Goal: Communication & Community: Answer question/provide support

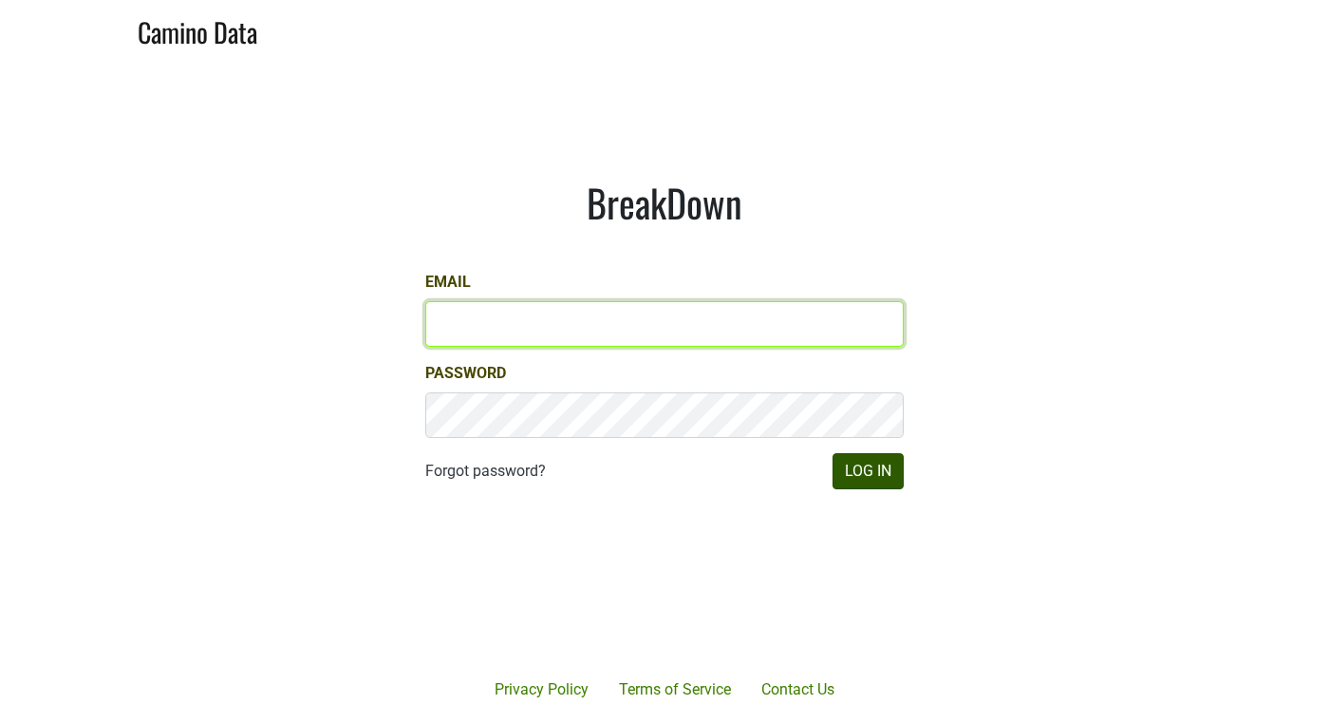
type input "anthony@truchardvineyards.com"
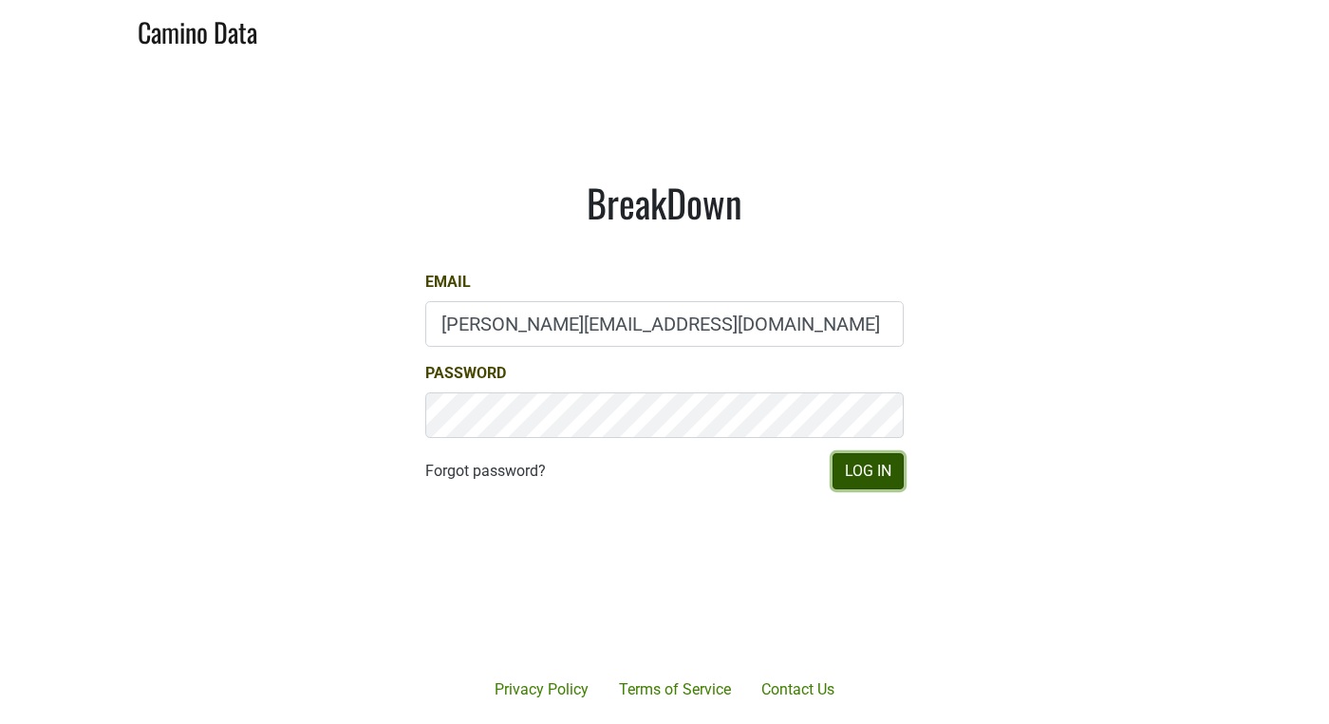
click at [866, 477] on button "Log In" at bounding box center [868, 471] width 71 height 36
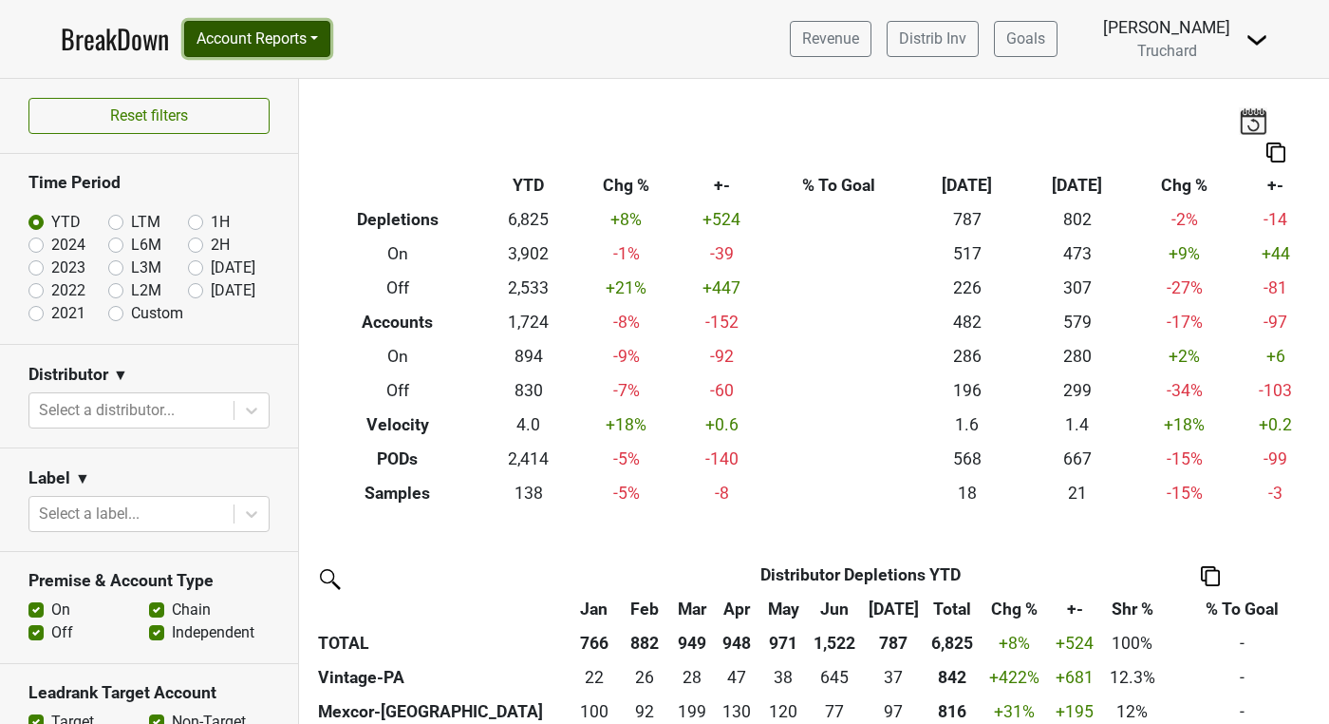
click at [296, 43] on button "Account Reports" at bounding box center [257, 39] width 146 height 36
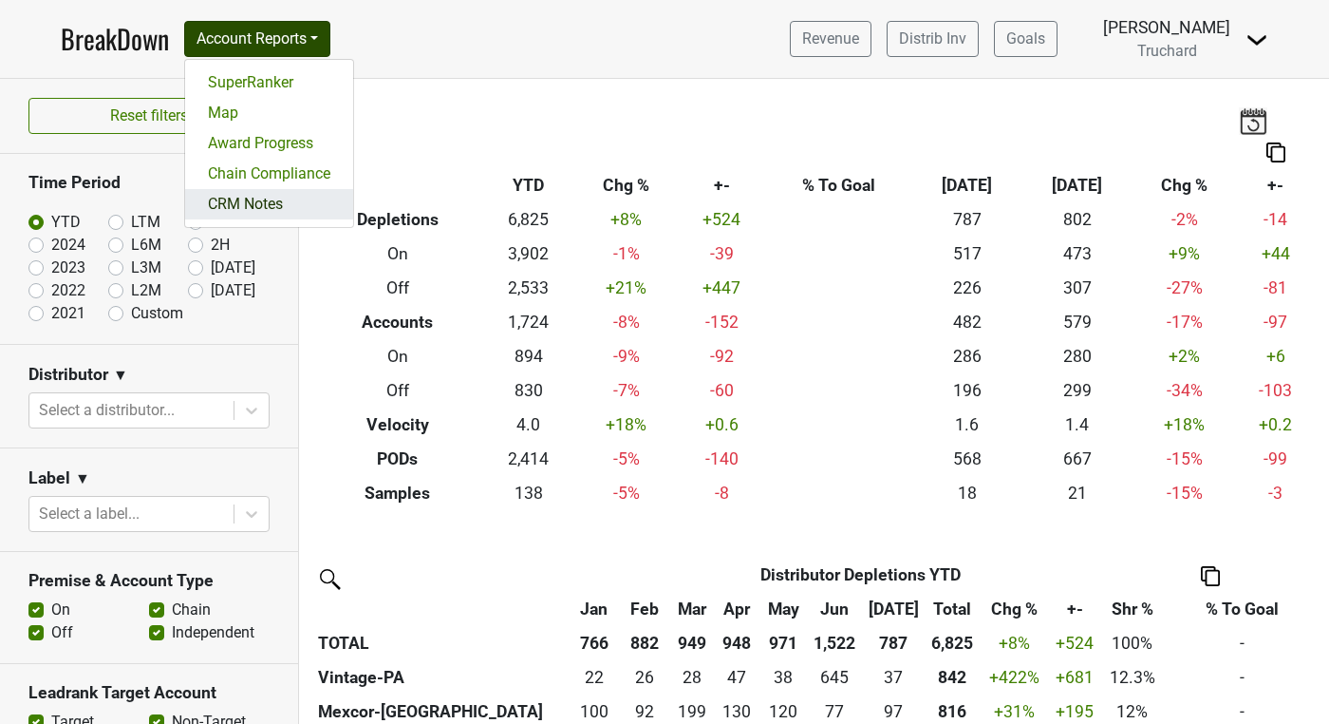
click at [285, 204] on link "CRM Notes" at bounding box center [269, 204] width 168 height 30
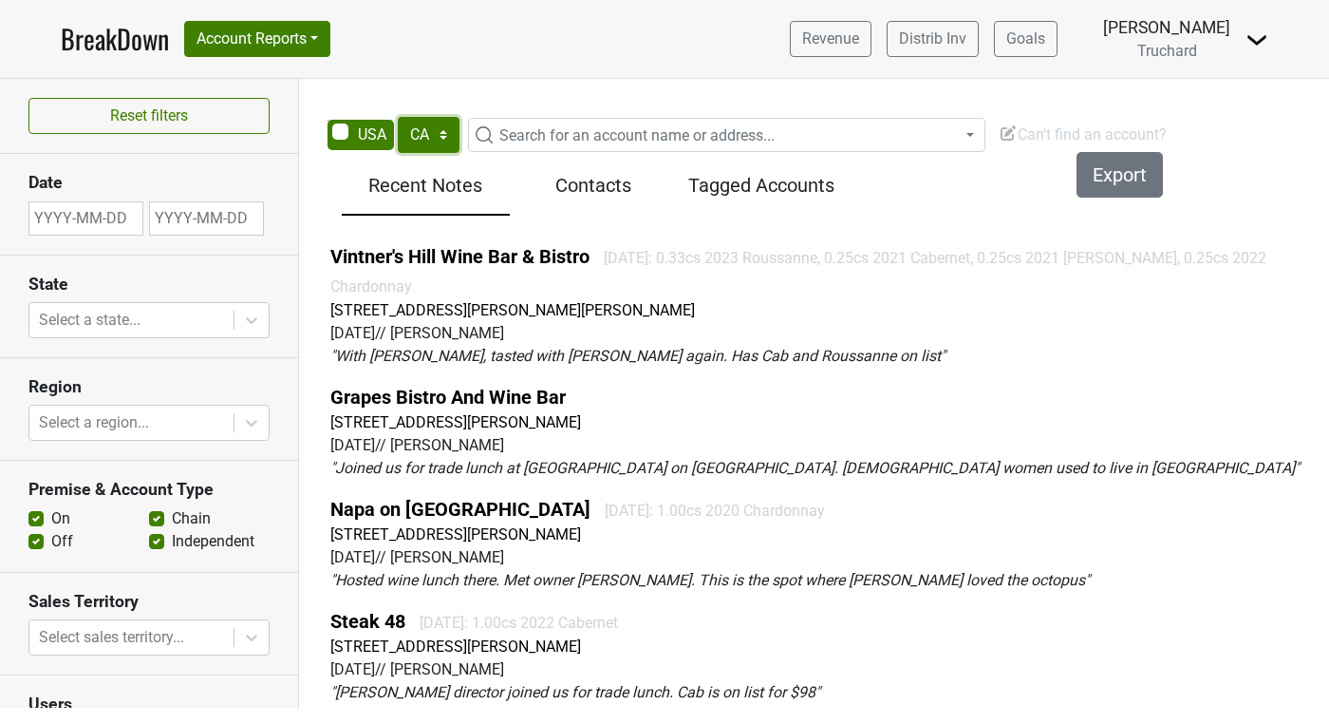
click at [431, 129] on select "AK AL AR AZ CA CO CT DC DE FL [GEOGRAPHIC_DATA] HI IA ID IL IN KS [GEOGRAPHIC_D…" at bounding box center [429, 135] width 62 height 36
select select "NC"
click at [398, 117] on select "AK AL AR AZ CA CO CT DC DE FL [GEOGRAPHIC_DATA] HI IA ID IL IN KS [GEOGRAPHIC_D…" at bounding box center [429, 135] width 62 height 36
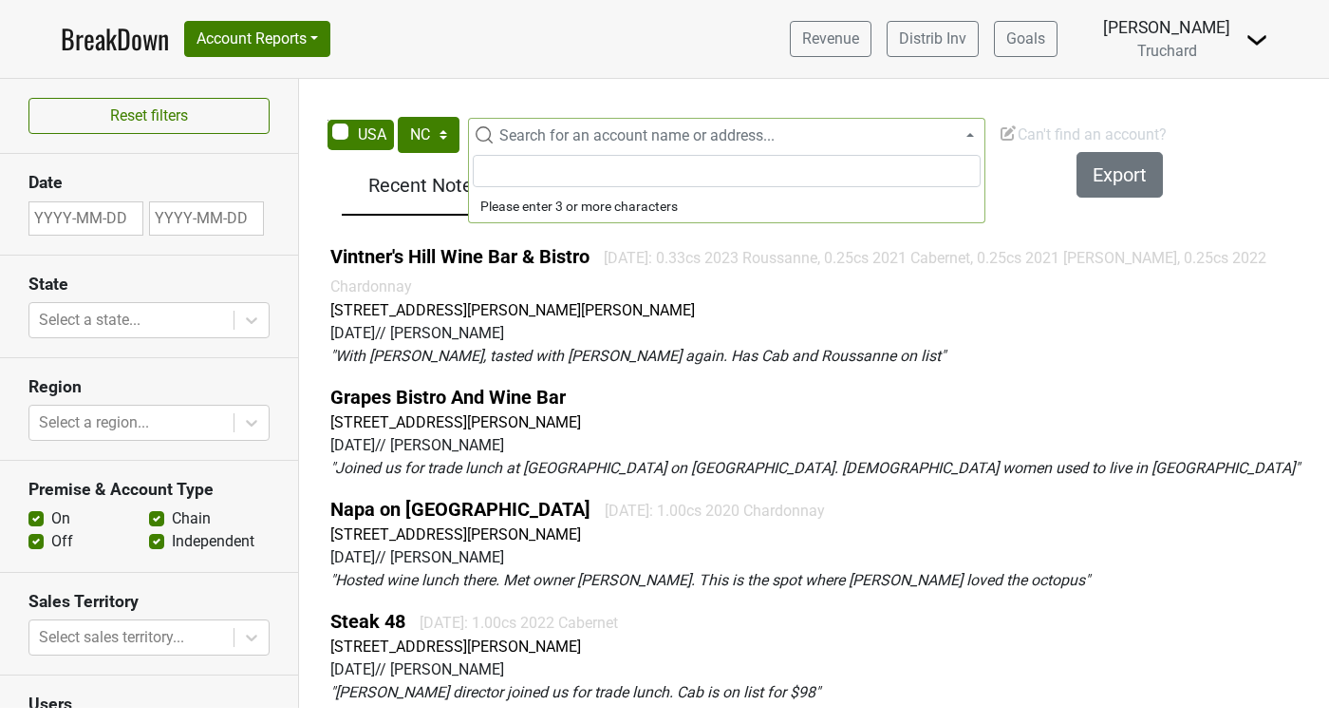
click at [634, 135] on span "Search for an account name or address..." at bounding box center [636, 135] width 275 height 18
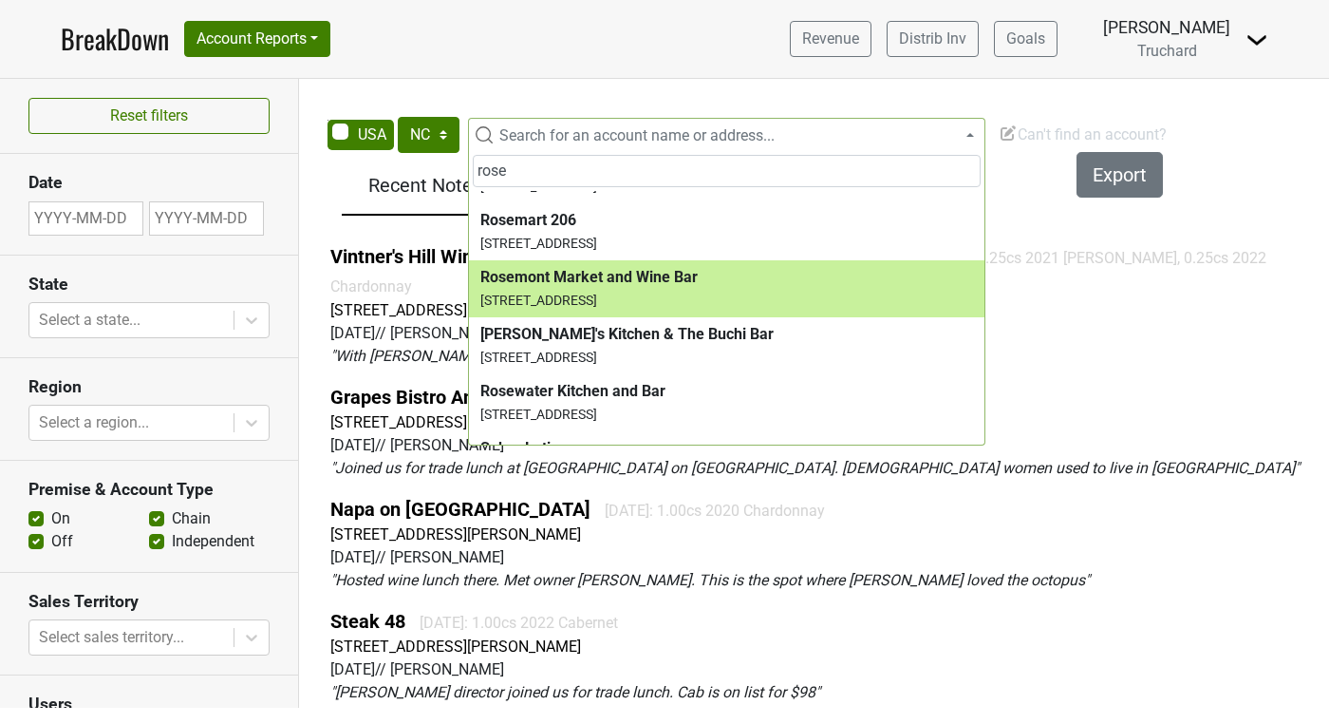
scroll to position [1757, 0]
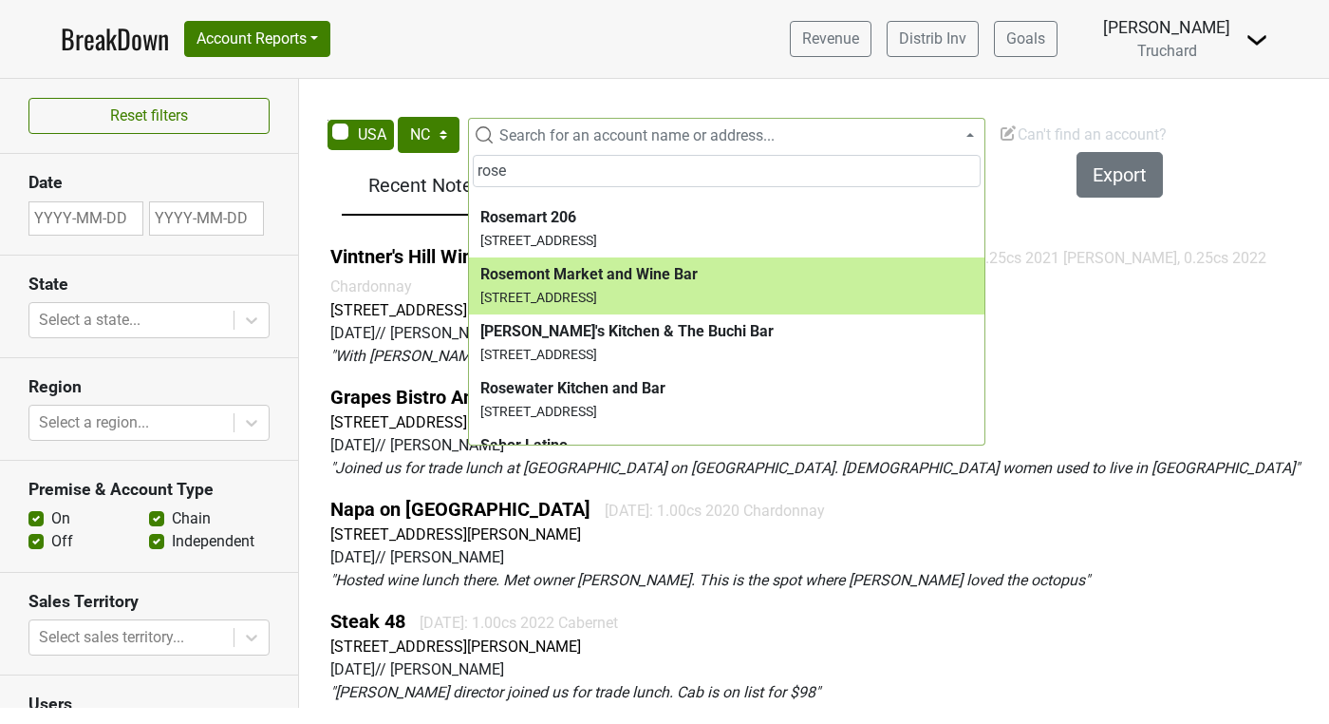
type input "rose"
select select "124379066"
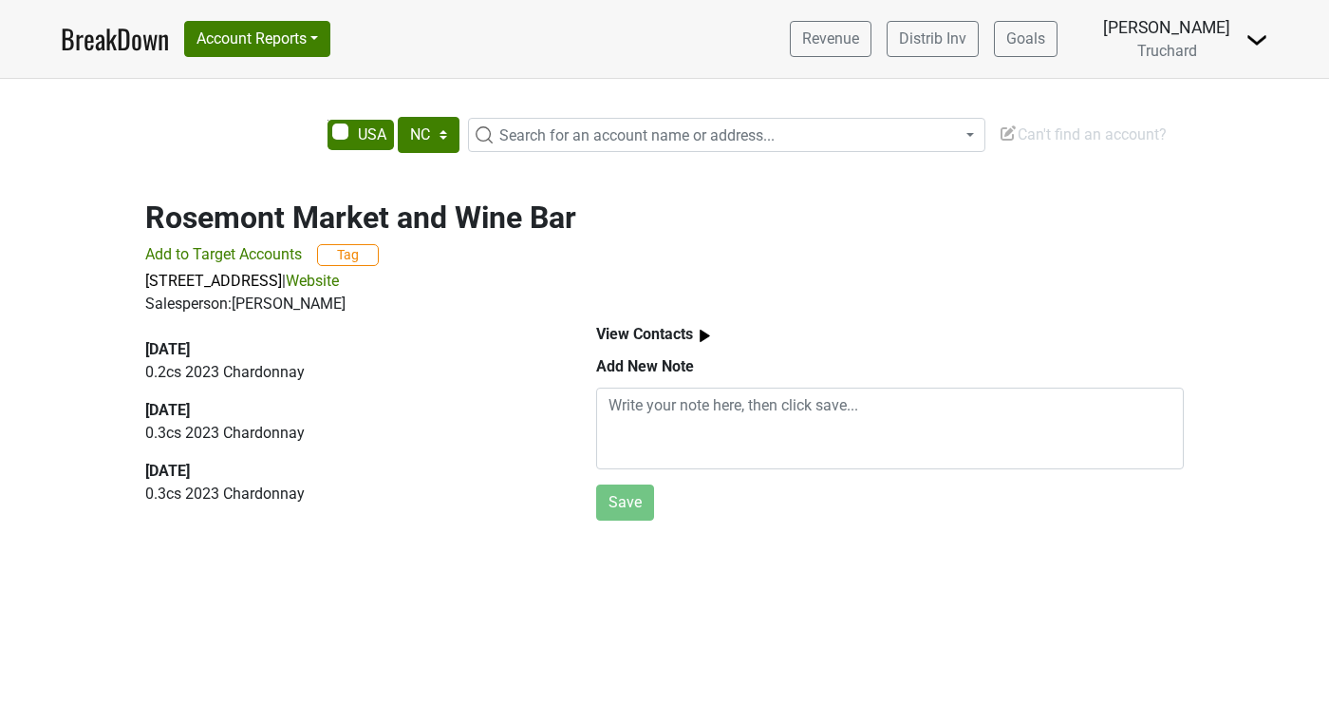
select select "NC"
click at [339, 280] on link "Website" at bounding box center [312, 281] width 53 height 18
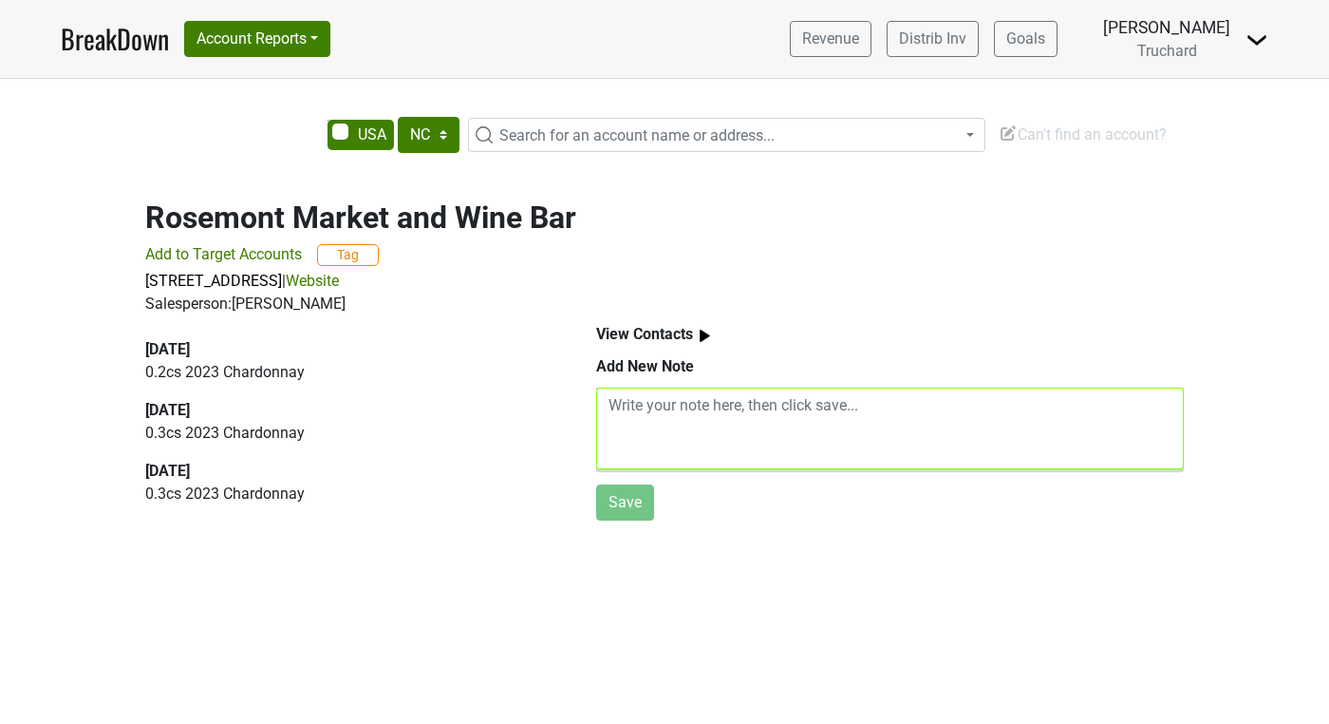
click at [648, 421] on textarea at bounding box center [890, 428] width 588 height 82
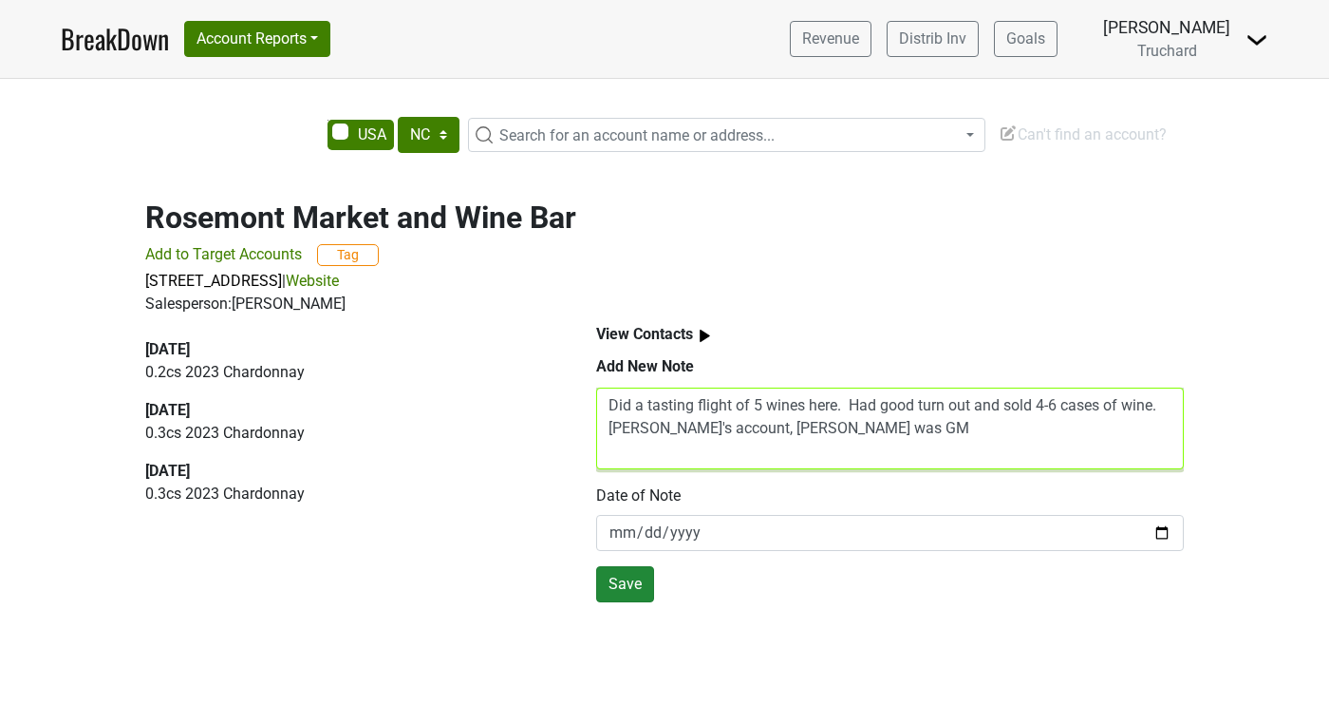
type textarea "Did a tasting flight of 5 wines here. Had good turn out and sold 4-6 cases of w…"
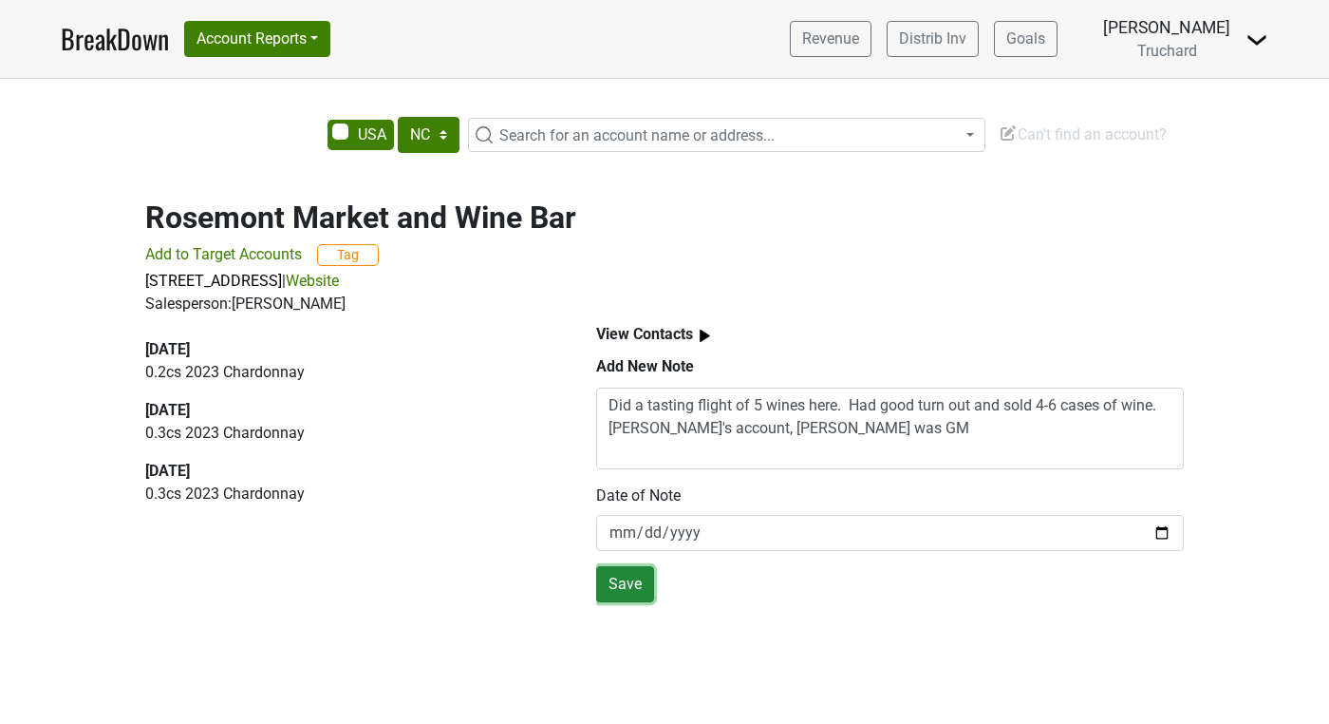
click at [603, 580] on button "Save" at bounding box center [625, 584] width 58 height 36
